Goal: Transaction & Acquisition: Purchase product/service

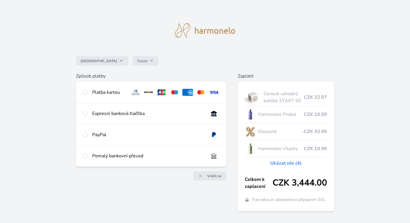
click at [86, 93] on input "radio" at bounding box center [85, 92] width 5 height 5
radio input "true"
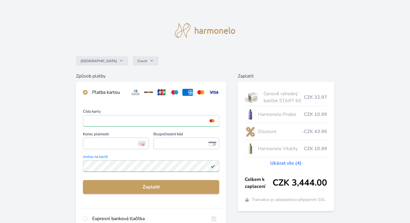
click at [142, 143] on img at bounding box center [142, 143] width 8 height 5
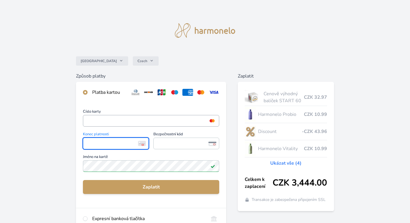
click at [211, 121] on img at bounding box center [212, 120] width 8 height 5
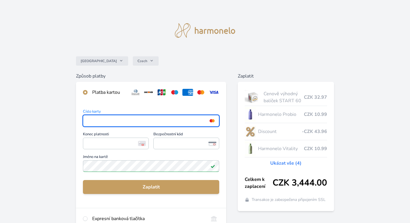
click at [212, 120] on img at bounding box center [212, 120] width 8 height 5
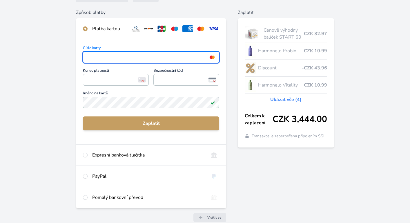
scroll to position [61, 0]
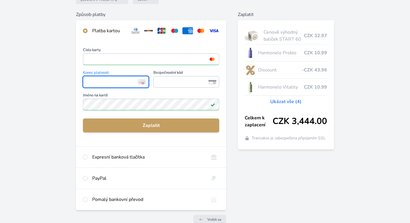
click at [142, 81] on img at bounding box center [142, 81] width 8 height 5
click at [213, 57] on img at bounding box center [212, 59] width 8 height 5
click at [214, 61] on img at bounding box center [212, 59] width 8 height 5
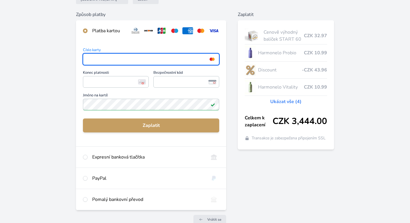
click at [222, 56] on div "Číslo karty <p>Your browser does not support iframes.</p> Konec platnosti <p>Yo…" at bounding box center [151, 93] width 150 height 105
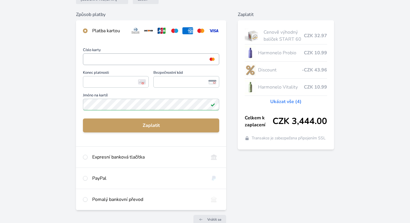
click at [214, 58] on img at bounding box center [212, 59] width 8 height 5
click at [211, 58] on img at bounding box center [212, 59] width 8 height 5
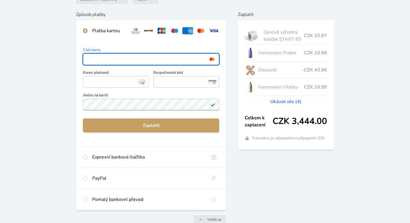
click at [211, 58] on img at bounding box center [212, 59] width 8 height 5
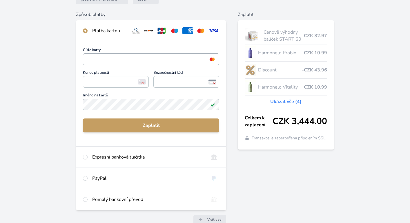
click at [213, 59] on img at bounding box center [212, 59] width 8 height 5
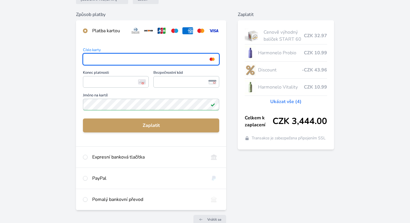
click at [213, 59] on img at bounding box center [212, 59] width 8 height 5
click at [186, 42] on div "Číslo karty <p>Your browser does not support iframes.</p> Konec platnosti <p>Yo…" at bounding box center [151, 93] width 150 height 105
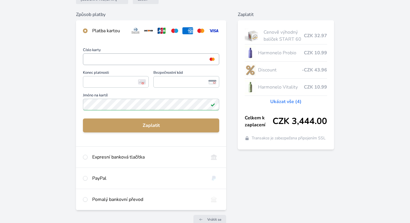
click at [211, 59] on img at bounding box center [212, 59] width 8 height 5
click at [209, 80] on icon at bounding box center [213, 79] width 8 height 1
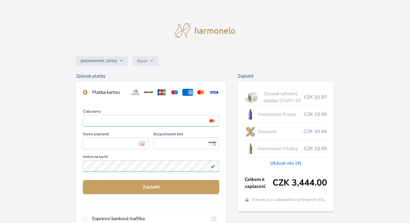
scroll to position [0, 0]
